Goal: Task Accomplishment & Management: Manage account settings

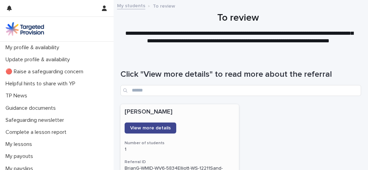
click at [138, 125] on link "View more details" at bounding box center [150, 127] width 52 height 11
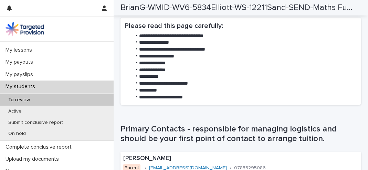
scroll to position [96, 0]
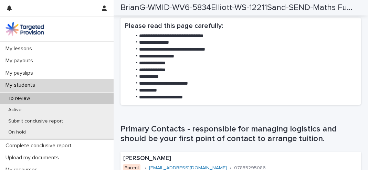
click at [80, 98] on div "To review" at bounding box center [56, 98] width 113 height 11
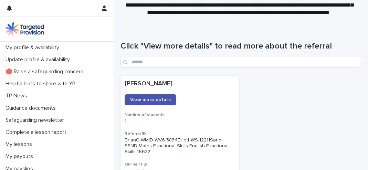
scroll to position [28, 0]
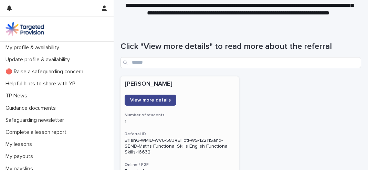
click at [146, 99] on span "View more details" at bounding box center [150, 100] width 41 height 5
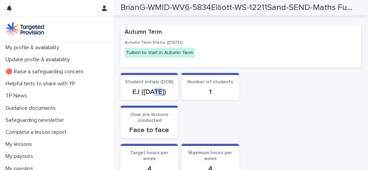
scroll to position [41, 0]
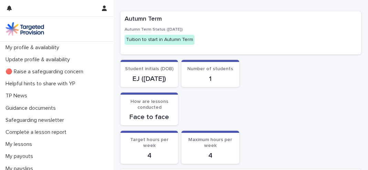
click at [257, 92] on div "Loading... Saving… Student initials (DOB) EJ ([DEMOGRAPHIC_DATA]) Number of stu…" at bounding box center [240, 76] width 240 height 33
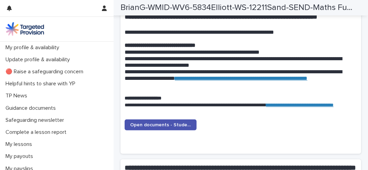
scroll to position [669, 0]
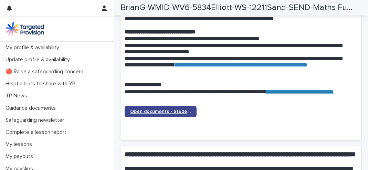
click at [148, 109] on span "Open documents - Student 1" at bounding box center [160, 111] width 61 height 5
click at [145, 110] on span "Open documents - Student 1" at bounding box center [160, 111] width 61 height 5
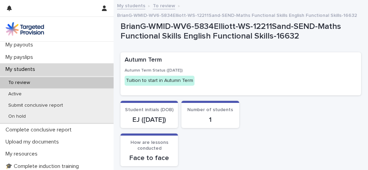
scroll to position [113, 0]
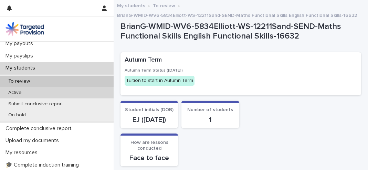
click at [68, 91] on div "Active" at bounding box center [56, 92] width 113 height 11
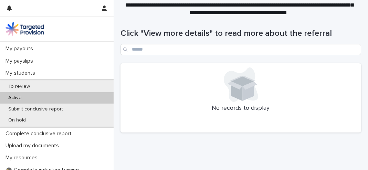
scroll to position [100, 0]
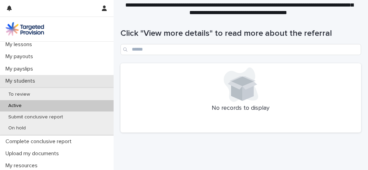
click at [80, 81] on div "My students" at bounding box center [56, 81] width 113 height 12
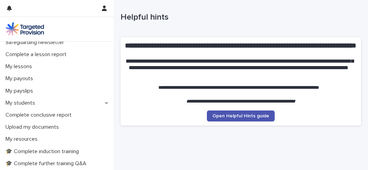
scroll to position [70, 0]
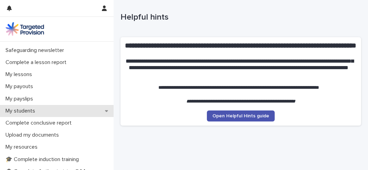
click at [73, 109] on div "My students" at bounding box center [56, 111] width 113 height 12
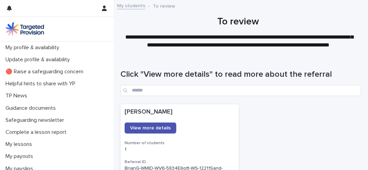
click at [73, 109] on div "Guidance documents" at bounding box center [56, 108] width 113 height 12
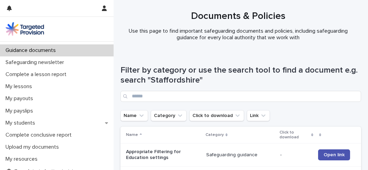
scroll to position [59, 0]
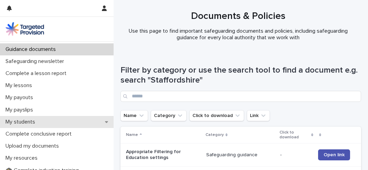
click at [59, 121] on div "My students" at bounding box center [56, 122] width 113 height 12
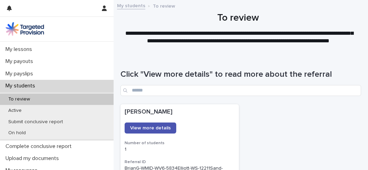
scroll to position [105, 0]
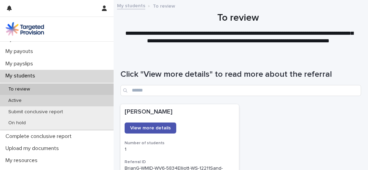
click at [70, 103] on div "Active" at bounding box center [56, 100] width 113 height 11
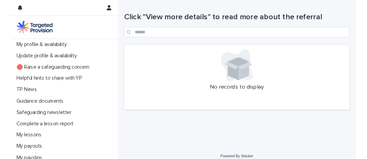
scroll to position [62, 0]
